Goal: Information Seeking & Learning: Learn about a topic

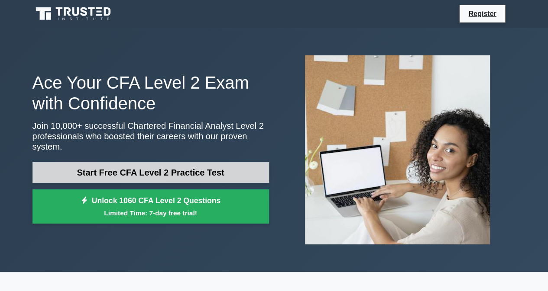
click at [108, 176] on link "Start Free CFA Level 2 Practice Test" at bounding box center [150, 172] width 236 height 21
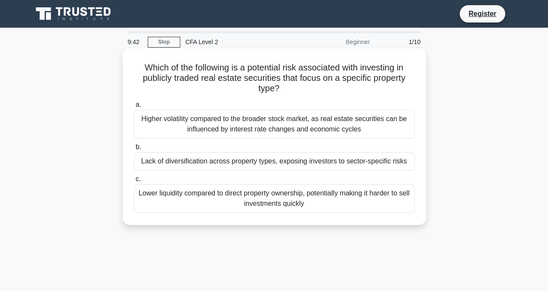
click at [266, 162] on div "Lack of diversification across property types, exposing investors to sector-spe…" at bounding box center [274, 161] width 280 height 18
click at [134, 150] on input "b. Lack of diversification across property types, exposing investors to sector-…" at bounding box center [134, 148] width 0 height 6
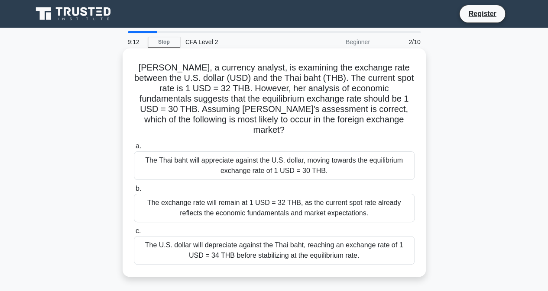
click at [278, 246] on div "The U.S. dollar will depreciate against the Thai baht, reaching an exchange rat…" at bounding box center [274, 250] width 280 height 29
click at [134, 234] on input "c. The U.S. dollar will depreciate against the Thai baht, reaching an exchange …" at bounding box center [134, 232] width 0 height 6
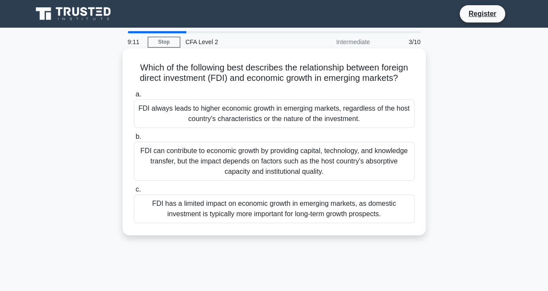
click at [283, 122] on div "FDI always leads to higher economic growth in emerging markets, regardless of t…" at bounding box center [274, 114] width 280 height 29
click at [134, 97] on input "a. FDI always leads to higher economic growth in emerging markets, regardless o…" at bounding box center [134, 95] width 0 height 6
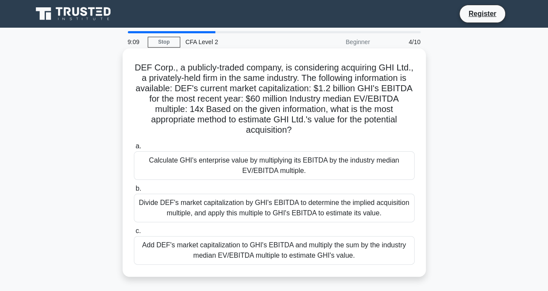
click at [289, 219] on div "Divide DEF's market capitalization by GHI's EBITDA to determine the implied acq…" at bounding box center [274, 208] width 280 height 29
click at [134, 192] on input "b. Divide DEF's market capitalization by GHI's EBITDA to determine the implied …" at bounding box center [134, 189] width 0 height 6
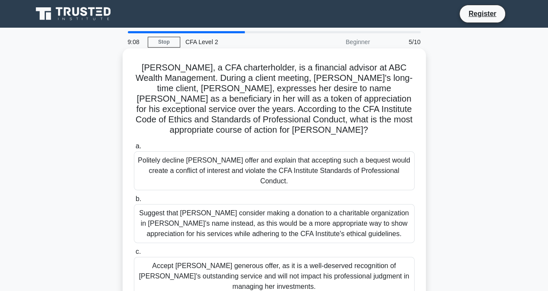
click at [311, 229] on div "Suggest that Mrs. Smith consider making a donation to a charitable organization…" at bounding box center [274, 223] width 280 height 39
click at [134, 202] on input "b. Suggest that Mrs. Smith consider making a donation to a charitable organizat…" at bounding box center [134, 200] width 0 height 6
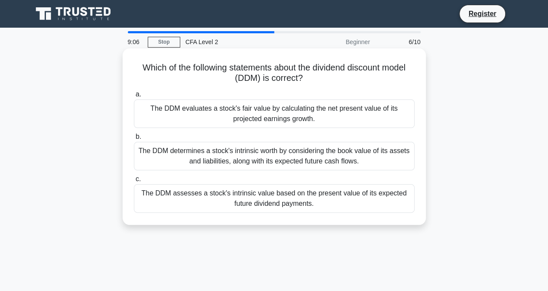
click at [312, 203] on div "The DDM assesses a stock's intrinsic value based on the present value of its ex…" at bounding box center [274, 198] width 280 height 29
click at [134, 182] on input "c. The DDM assesses a stock's intrinsic value based on the present value of its…" at bounding box center [134, 180] width 0 height 6
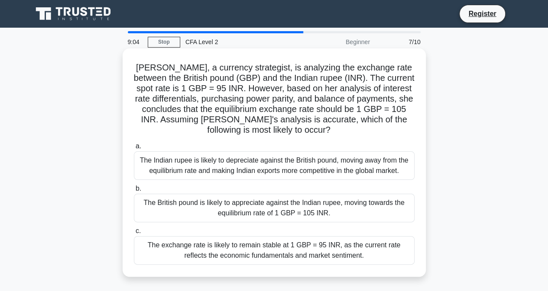
click at [306, 251] on div "The exchange rate is likely to remain stable at 1 GBP = 95 INR, as the current …" at bounding box center [274, 250] width 280 height 29
click at [134, 234] on input "c. The exchange rate is likely to remain stable at 1 GBP = 95 INR, as the curre…" at bounding box center [134, 232] width 0 height 6
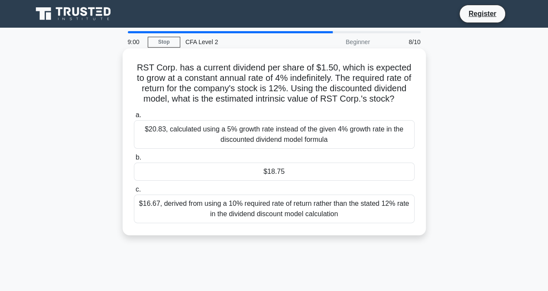
click at [338, 138] on div "$20.83, calculated using a 5% growth rate instead of the given 4% growth rate i…" at bounding box center [274, 134] width 280 height 29
click at [134, 118] on input "a. $20.83, calculated using a 5% growth rate instead of the given 4% growth rat…" at bounding box center [134, 116] width 0 height 6
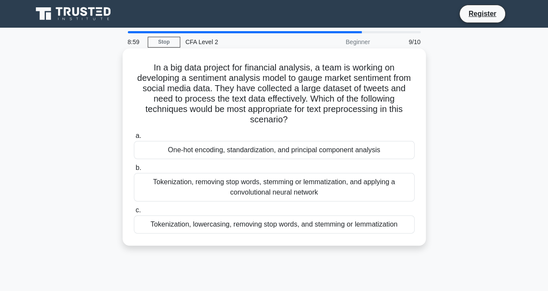
click at [339, 222] on div "Tokenization, lowercasing, removing stop words, and stemming or lemmatization" at bounding box center [274, 225] width 280 height 18
click at [134, 213] on input "c. Tokenization, lowercasing, removing stop words, and stemming or lemmatization" at bounding box center [134, 211] width 0 height 6
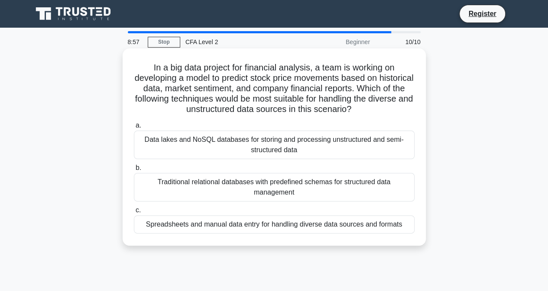
click at [340, 146] on div "Data lakes and NoSQL databases for storing and processing unstructured and semi…" at bounding box center [274, 145] width 280 height 29
click at [134, 129] on input "a. Data lakes and NoSQL databases for storing and processing unstructured and s…" at bounding box center [134, 126] width 0 height 6
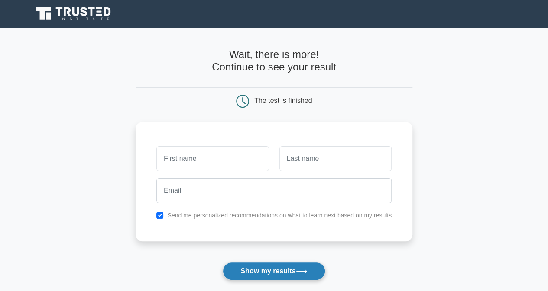
click at [298, 263] on button "Show my results" at bounding box center [273, 271] width 102 height 18
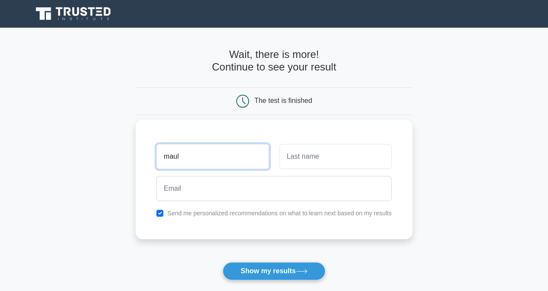
type input "maul"
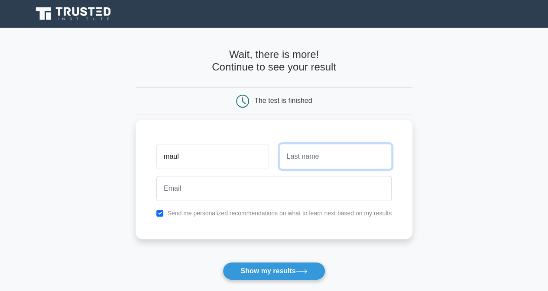
click at [322, 167] on input "text" at bounding box center [335, 156] width 112 height 25
type input "rafly"
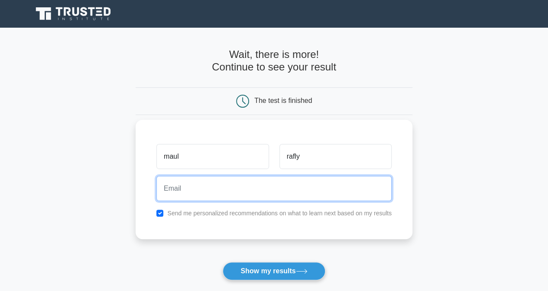
click at [293, 187] on input "email" at bounding box center [273, 188] width 235 height 25
type input "[EMAIL_ADDRESS][DOMAIN_NAME]"
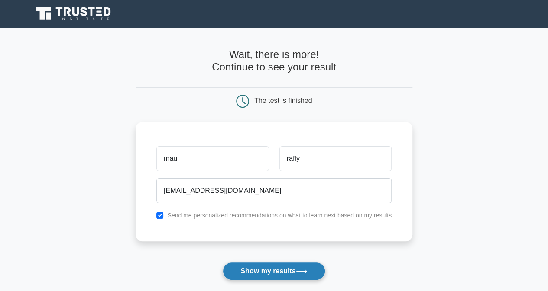
click at [275, 269] on button "Show my results" at bounding box center [273, 271] width 102 height 18
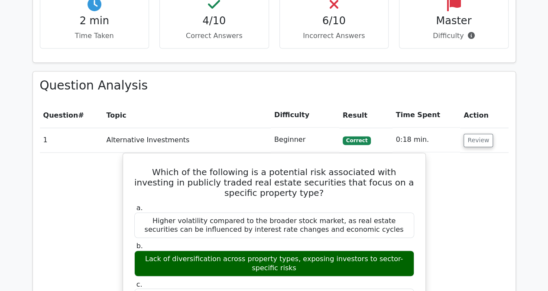
scroll to position [612, 0]
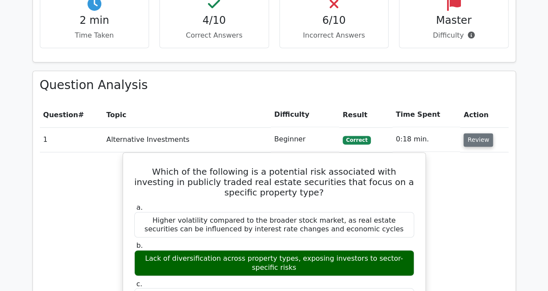
click at [481, 133] on button "Review" at bounding box center [477, 139] width 29 height 13
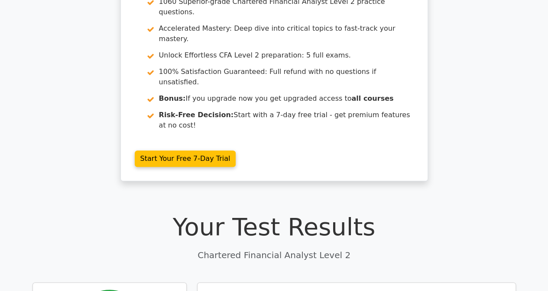
scroll to position [0, 0]
